Goal: Task Accomplishment & Management: Manage account settings

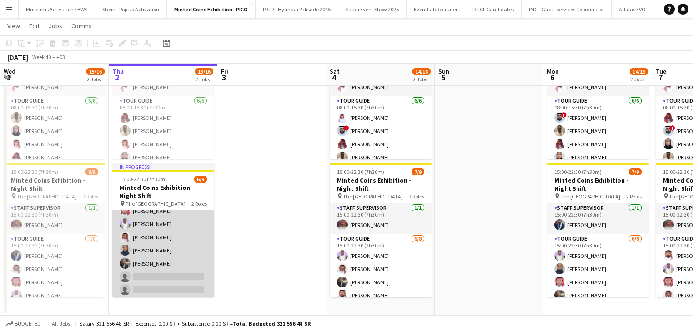
scroll to position [66, 0]
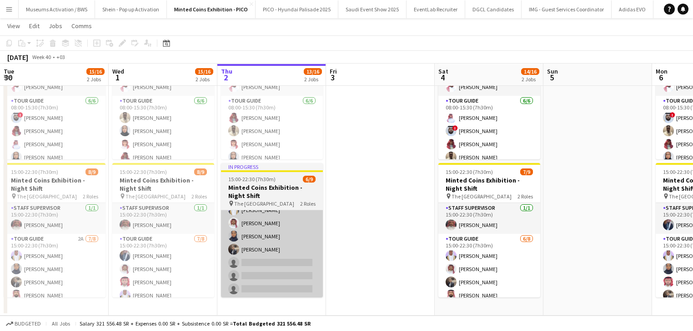
drag, startPoint x: 299, startPoint y: 237, endPoint x: 268, endPoint y: 246, distance: 31.9
click at [308, 234] on app-calendar-viewport "Sun 28 Mon 29 15/16 2 Jobs Tue 30 15/16 2 Jobs Wed 1 15/16 2 Jobs Thu 2 13/16 2…" at bounding box center [346, 135] width 693 height 361
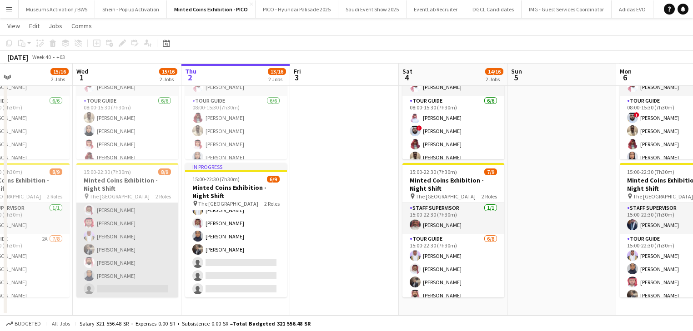
click at [147, 276] on app-card-role "Tour Guide [DATE] 15:00-22:30 (7h30m) [PERSON_NAME] [PERSON_NAME] [PERSON_NAME]…" at bounding box center [127, 236] width 102 height 123
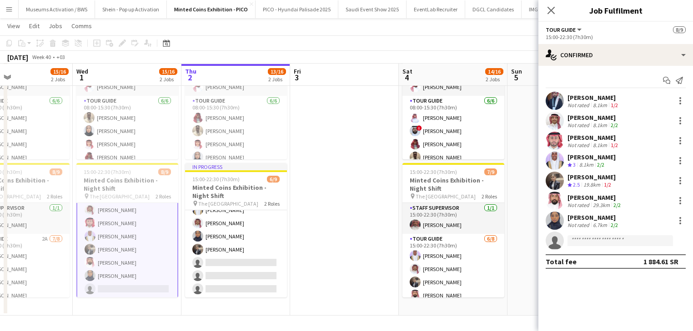
click at [585, 195] on div "[PERSON_NAME]" at bounding box center [594, 198] width 55 height 8
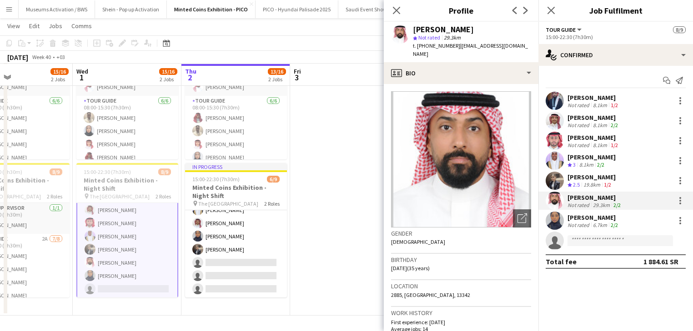
click at [474, 29] on div "[PERSON_NAME]" at bounding box center [443, 29] width 61 height 8
copy div "[PERSON_NAME]"
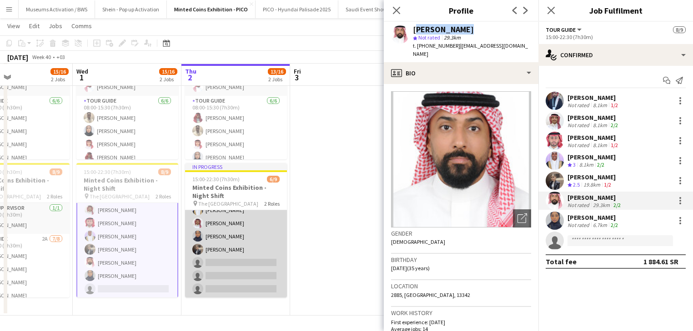
click at [238, 265] on app-card-role "Tour Guide [DATE] 15:00-22:30 (7h30m) [PERSON_NAME] [PERSON_NAME] [PERSON_NAME]…" at bounding box center [236, 236] width 102 height 123
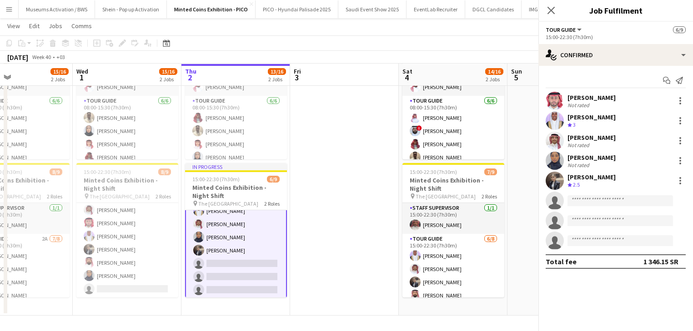
scroll to position [67, 0]
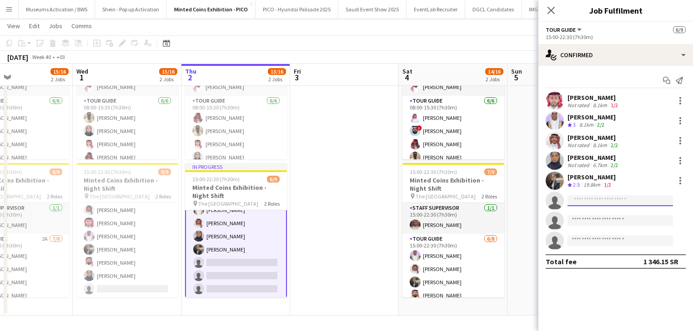
click at [604, 196] on input at bounding box center [619, 200] width 105 height 11
paste input "**********"
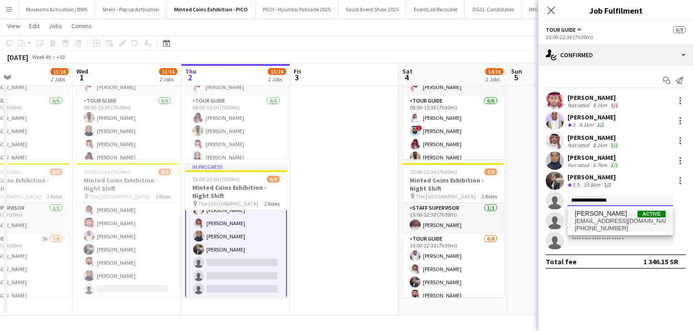
type input "**********"
click at [594, 220] on span "[EMAIL_ADDRESS][DOMAIN_NAME]" at bounding box center [620, 221] width 91 height 7
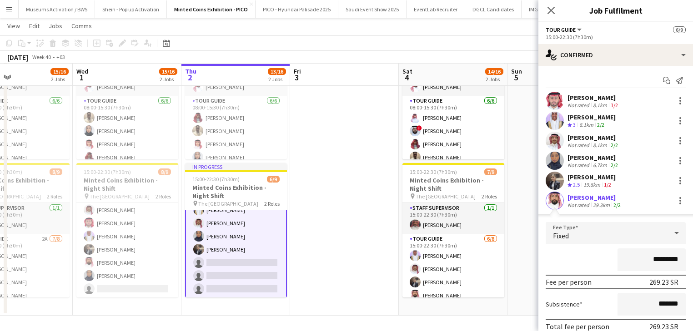
scroll to position [98, 0]
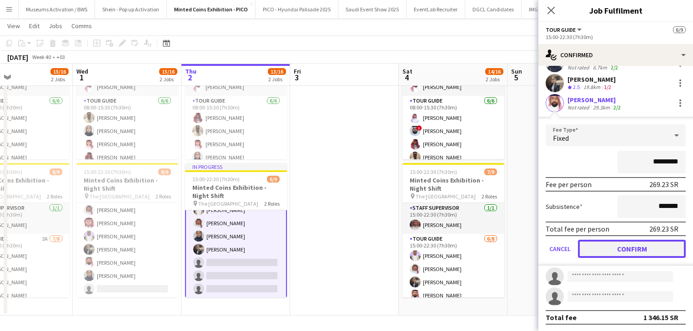
click at [640, 251] on button "Confirm" at bounding box center [632, 249] width 108 height 18
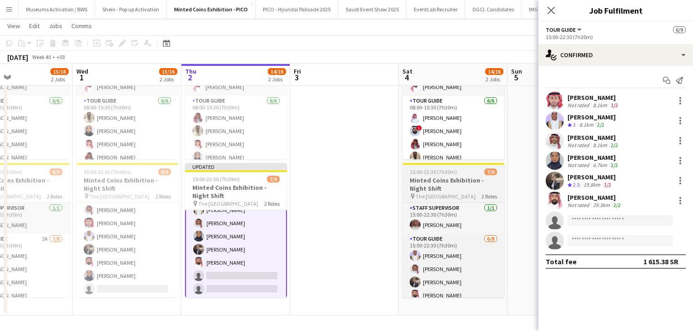
scroll to position [0, 0]
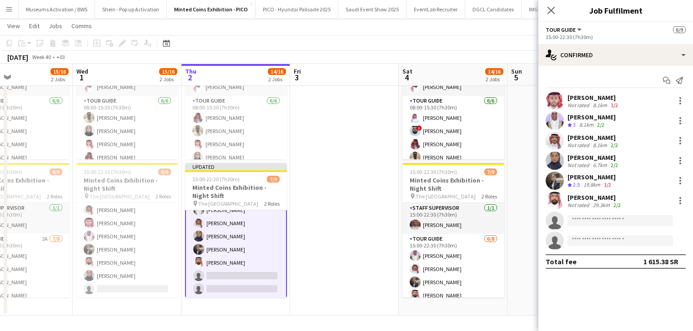
click at [365, 187] on app-date-cell at bounding box center [344, 168] width 109 height 295
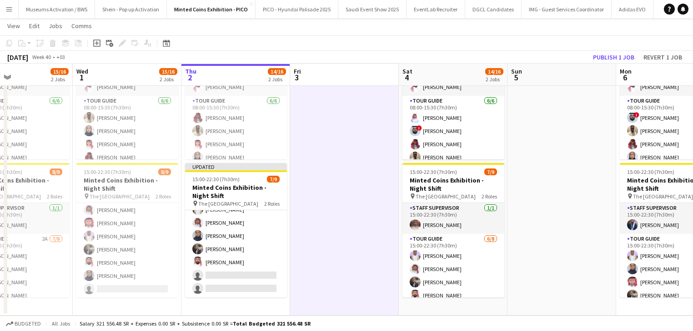
scroll to position [66, 0]
click at [613, 60] on button "Publish 1 job" at bounding box center [613, 57] width 49 height 12
